Goal: Task Accomplishment & Management: Complete application form

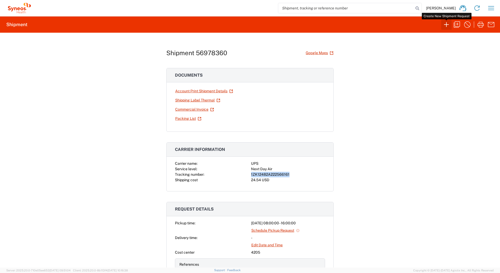
click at [445, 25] on icon "button" at bounding box center [446, 24] width 8 height 8
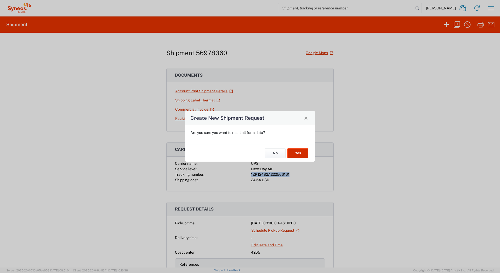
click at [305, 152] on button "Yes" at bounding box center [297, 153] width 21 height 10
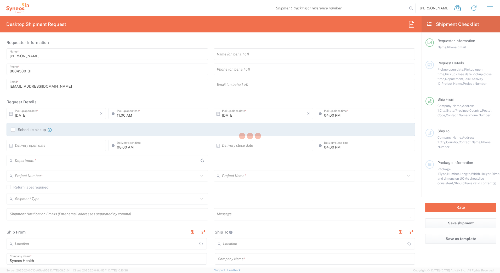
type input "[US_STATE]"
type input "[GEOGRAPHIC_DATA]"
type input "4205"
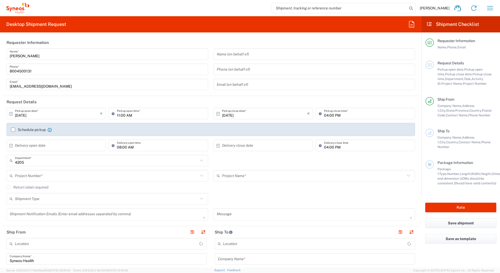
type input "Syneos Health Commercial Servi- [GEOGRAPHIC_DATA] [GEOGRAPHIC_DATA]"
